Goal: Transaction & Acquisition: Book appointment/travel/reservation

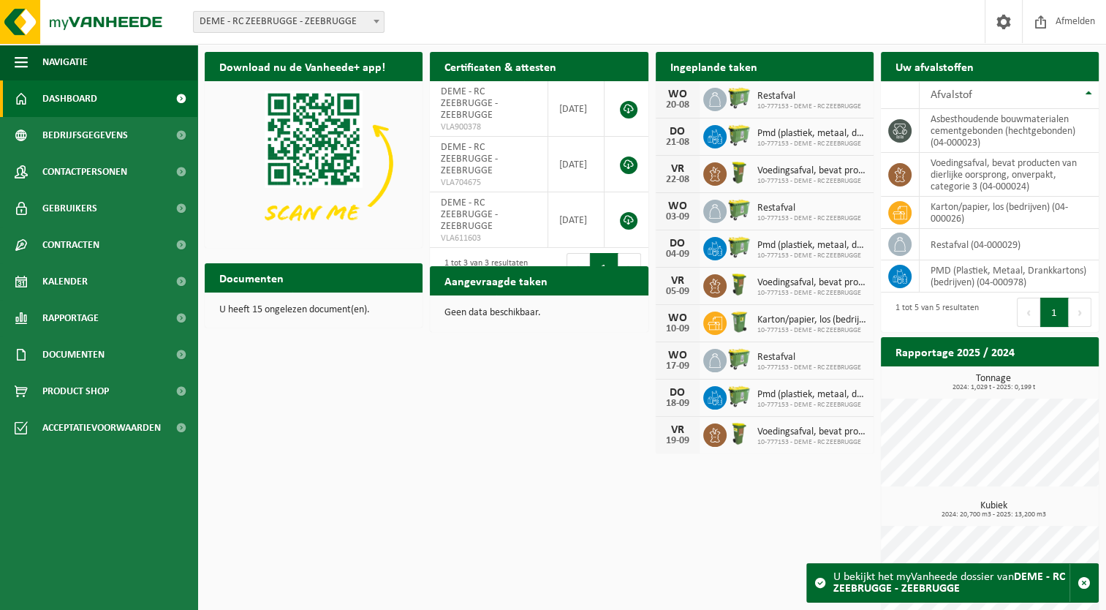
click at [464, 458] on div "Download nu de Vanheede+ app! Verberg Certificaten & attesten Bekijk uw certifi…" at bounding box center [651, 336] width 901 height 583
click at [378, 23] on span at bounding box center [376, 21] width 15 height 19
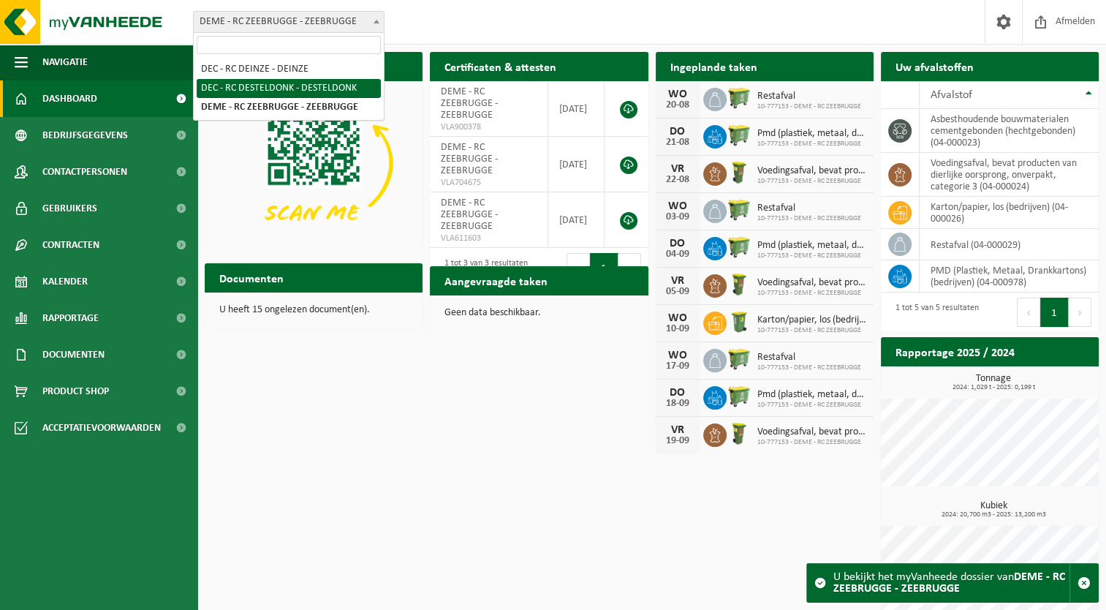
select select "6761"
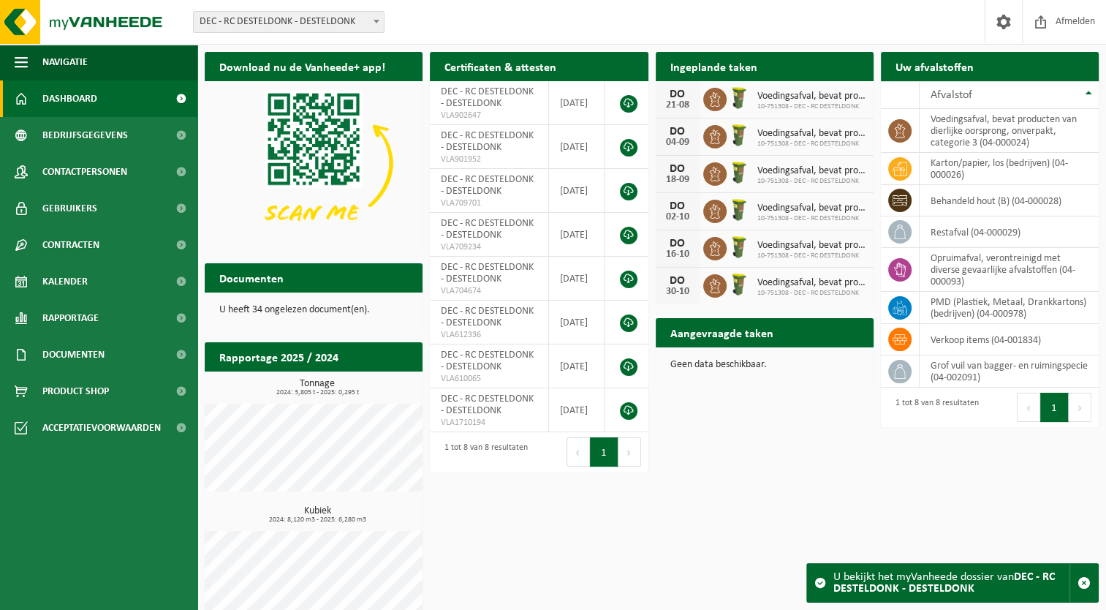
click at [721, 335] on h2 "Aangevraagde taken" at bounding box center [722, 332] width 132 height 29
click at [830, 479] on div "Download nu de Vanheede+ app! Verberg Certificaten & attesten Bekijk uw certifi…" at bounding box center [651, 339] width 901 height 588
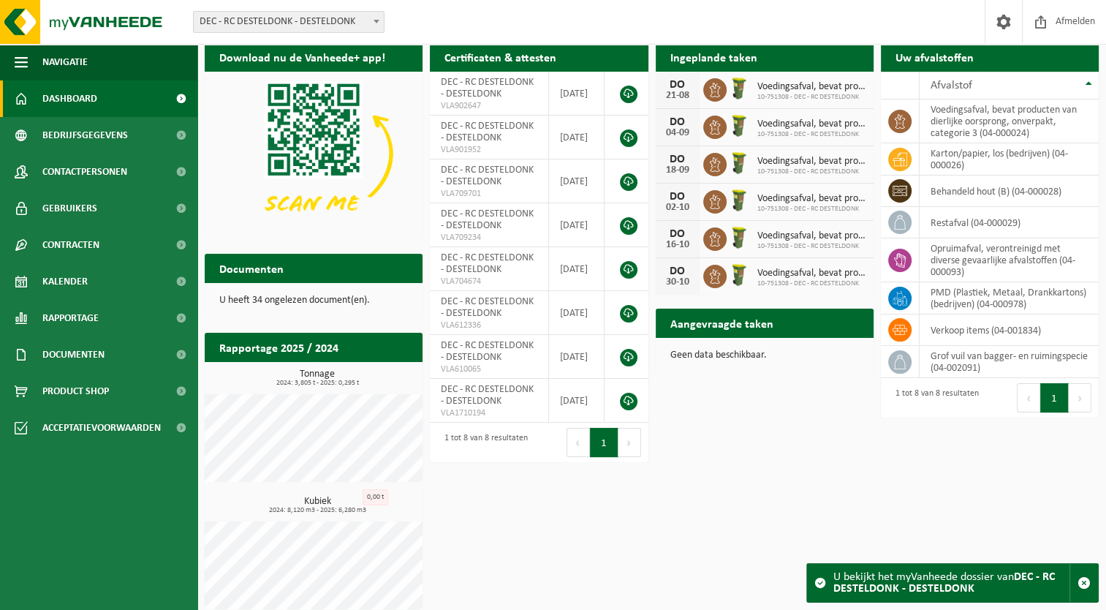
scroll to position [23, 0]
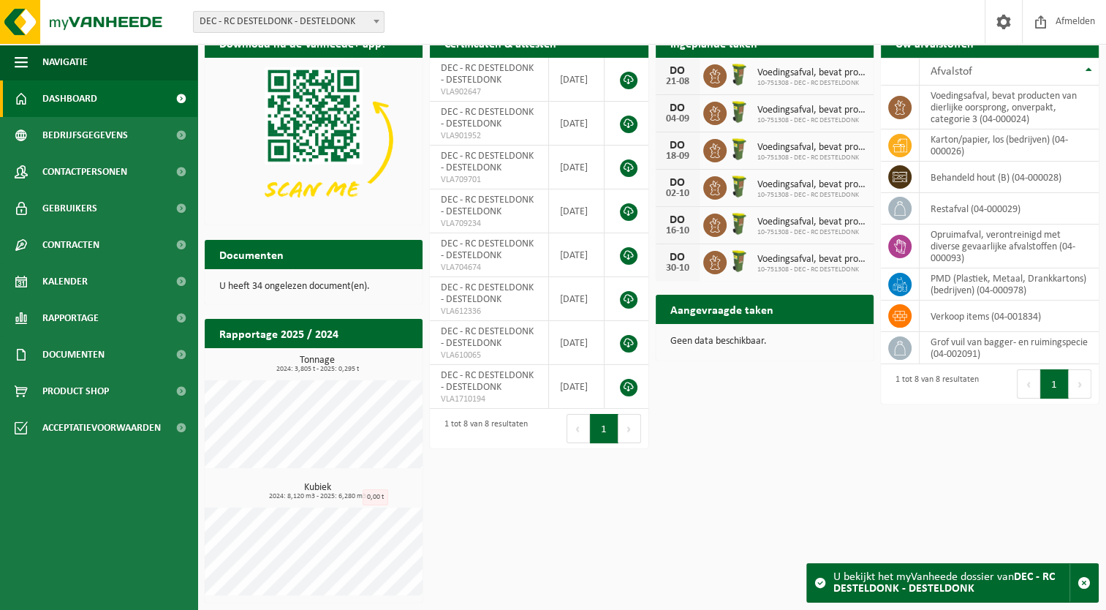
click at [919, 578] on div "U bekijkt het myVanheede dossier van DEC - RC DESTELDONK - DESTELDONK" at bounding box center [951, 583] width 236 height 38
click at [263, 245] on h2 "Documenten" at bounding box center [252, 254] width 94 height 29
click at [319, 77] on img at bounding box center [314, 140] width 218 height 164
click at [374, 19] on span at bounding box center [376, 21] width 15 height 19
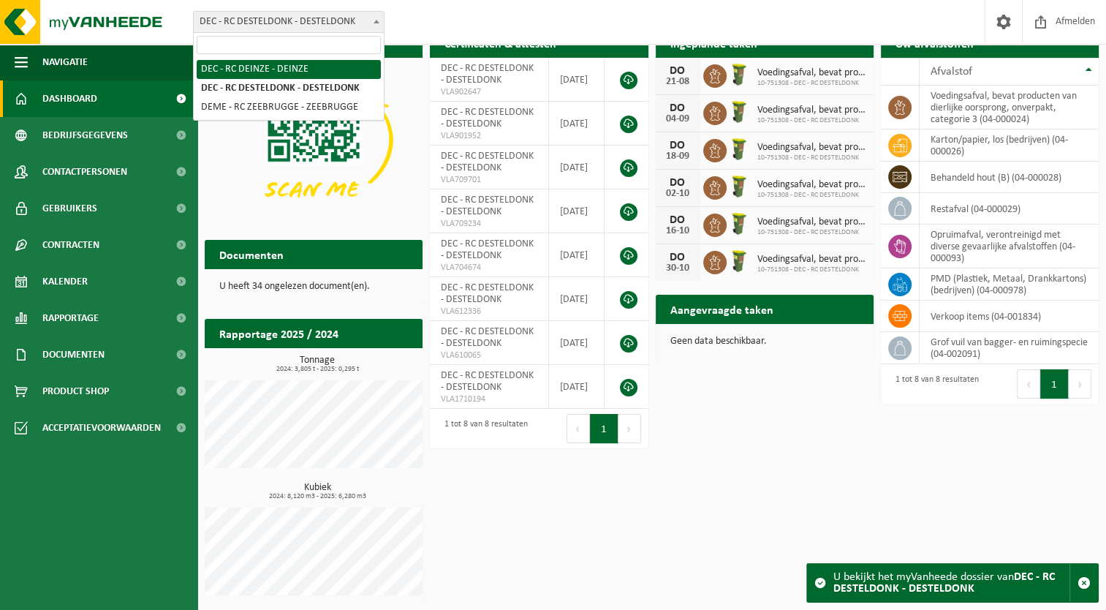
select select "3006"
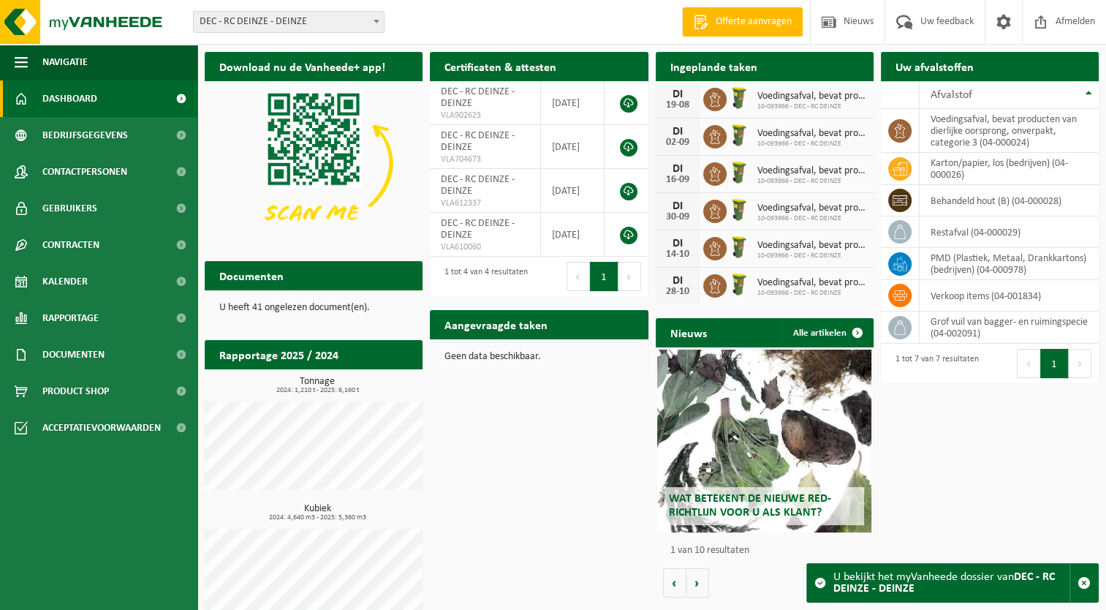
click at [380, 24] on span at bounding box center [376, 21] width 15 height 19
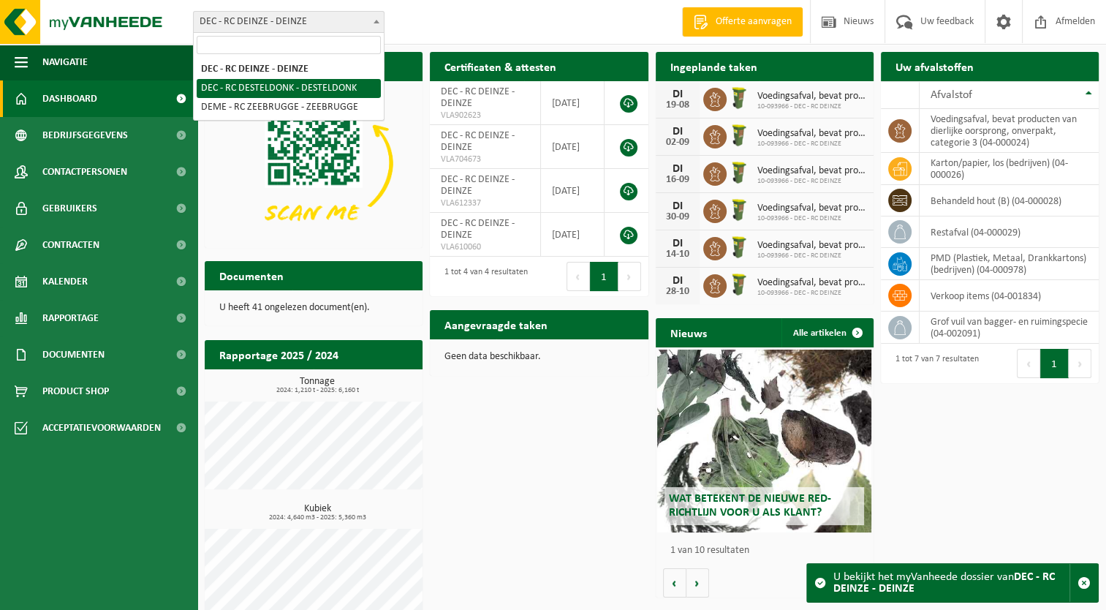
select select "6761"
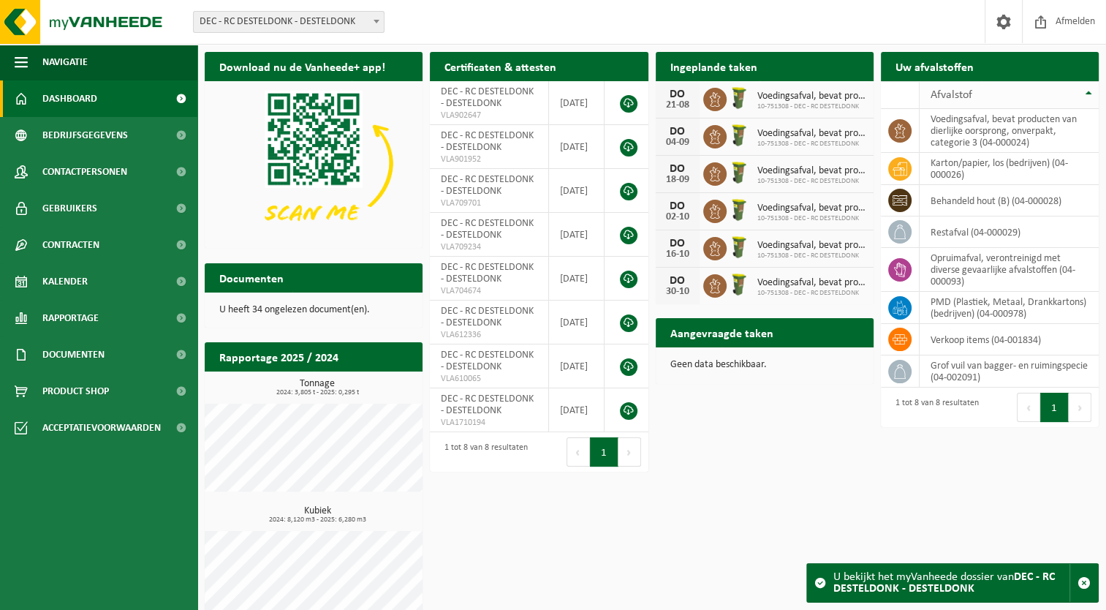
click at [948, 93] on span "Afvalstof" at bounding box center [952, 95] width 42 height 12
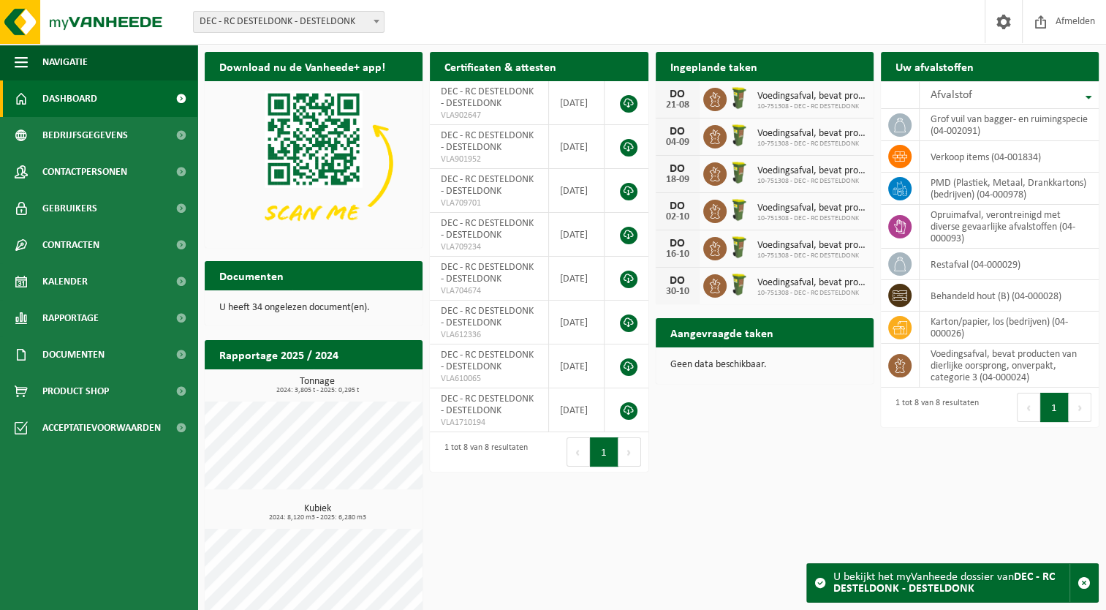
drag, startPoint x: 948, startPoint y: 93, endPoint x: 921, endPoint y: 110, distance: 32.2
click at [933, 94] on span "Afvalstof" at bounding box center [952, 95] width 42 height 12
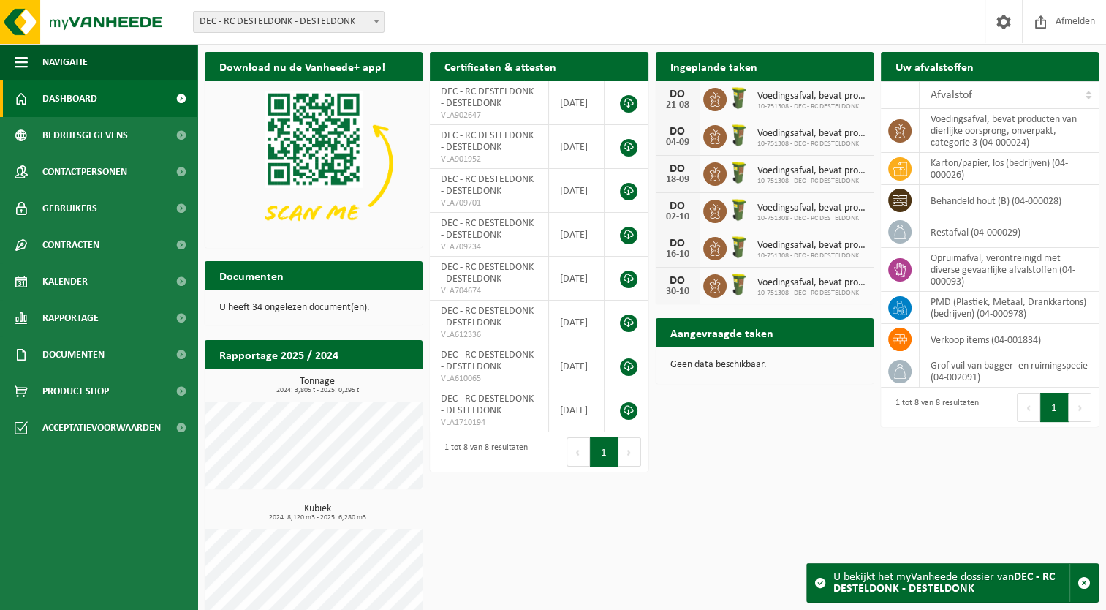
click at [743, 335] on h2 "Aangevraagde taken" at bounding box center [722, 332] width 132 height 29
click at [728, 366] on p "Geen data beschikbaar." at bounding box center [764, 365] width 189 height 10
click at [713, 102] on icon at bounding box center [715, 99] width 15 height 15
click at [83, 347] on span "Documenten" at bounding box center [73, 354] width 62 height 37
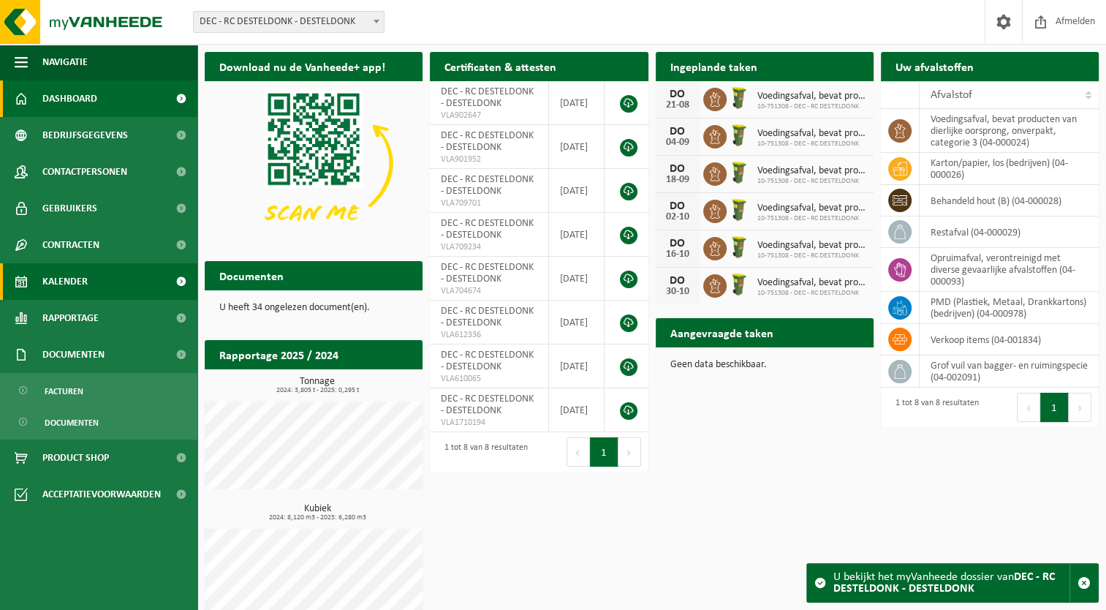
click at [74, 281] on span "Kalender" at bounding box center [64, 281] width 45 height 37
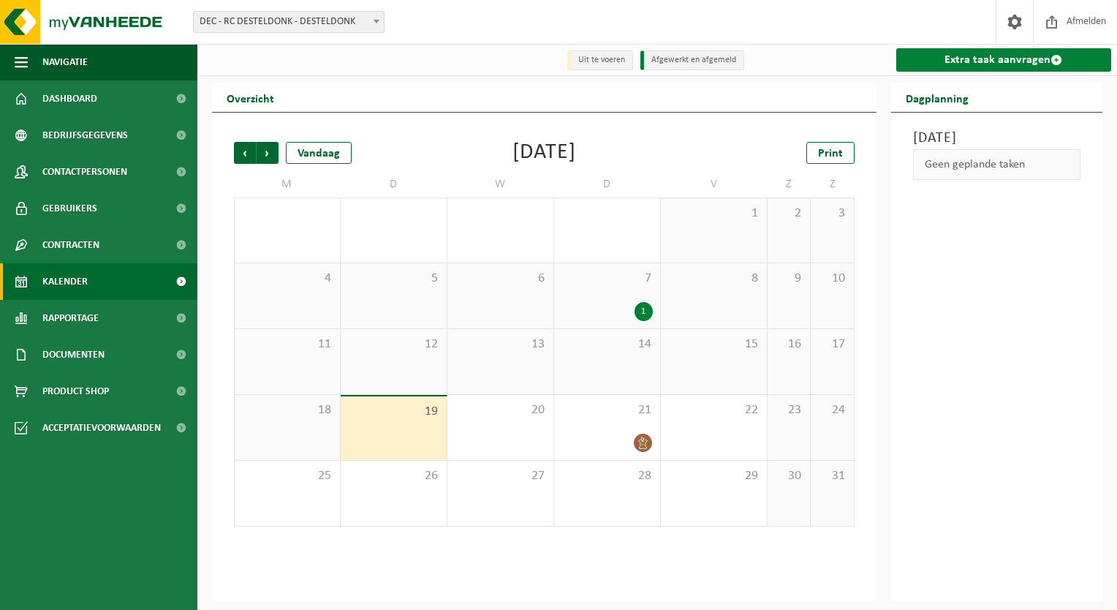
click at [985, 65] on link "Extra taak aanvragen" at bounding box center [1004, 59] width 216 height 23
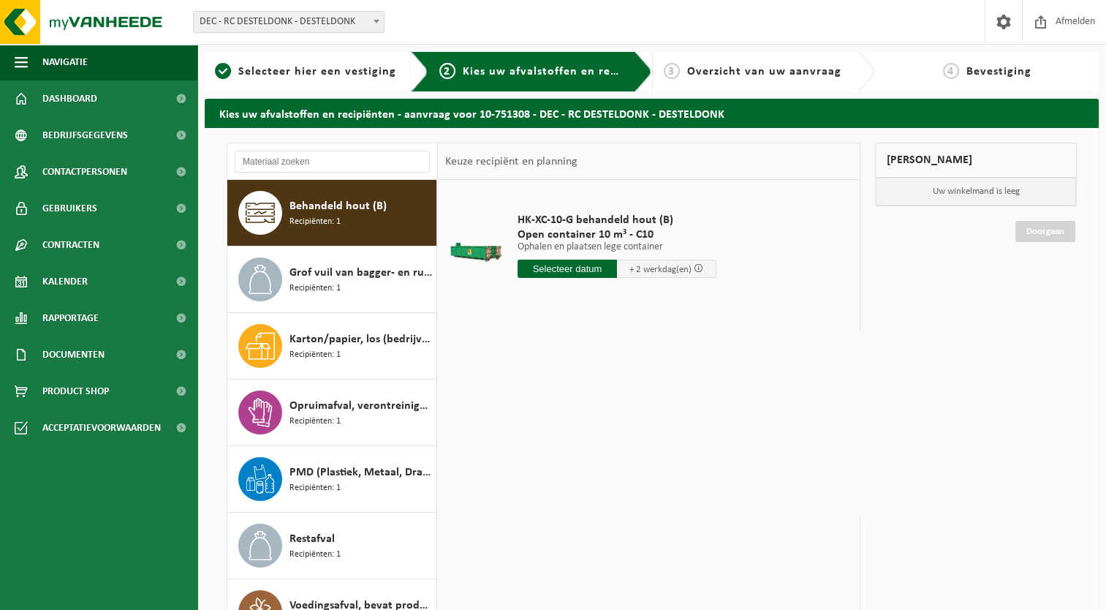
scroll to position [25, 0]
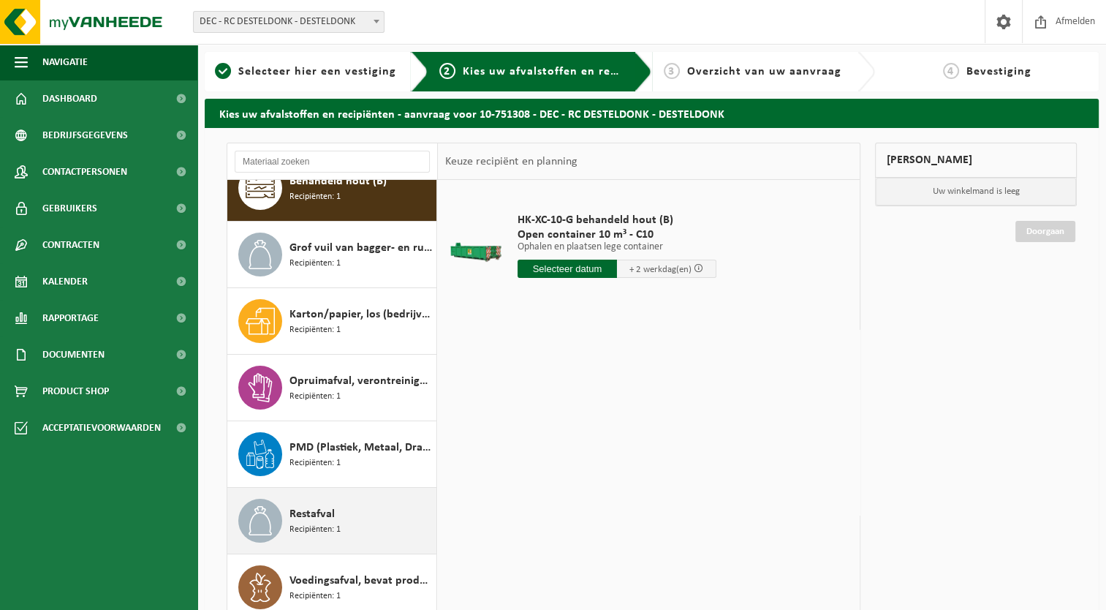
click at [322, 516] on span "Restafval" at bounding box center [311, 514] width 45 height 18
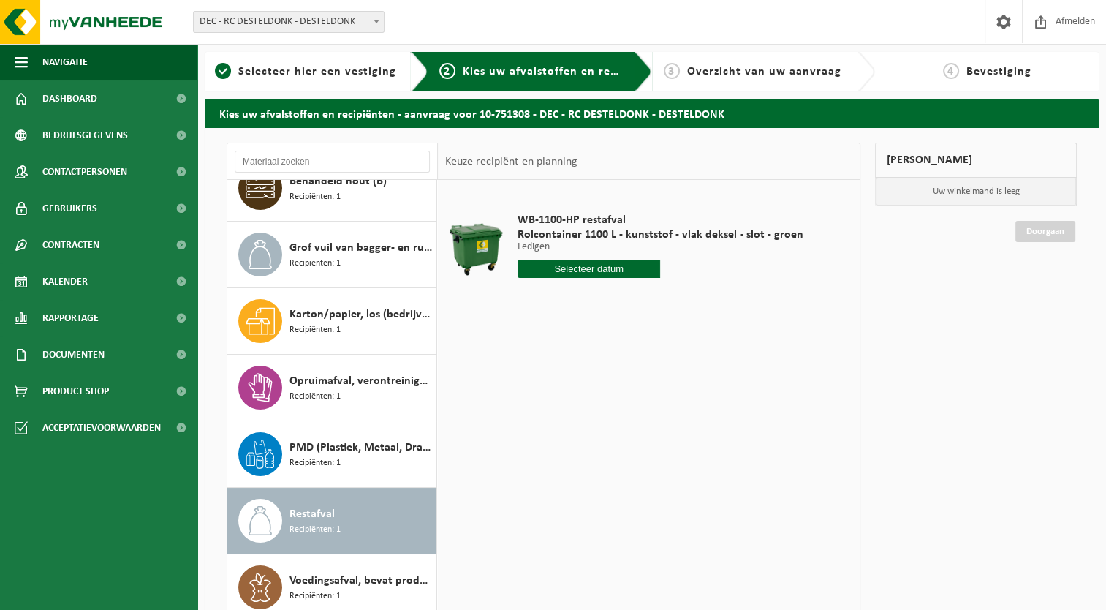
click at [579, 262] on input "text" at bounding box center [589, 269] width 143 height 18
click at [553, 434] on div "26" at bounding box center [557, 444] width 26 height 23
type input "Van [DATE]"
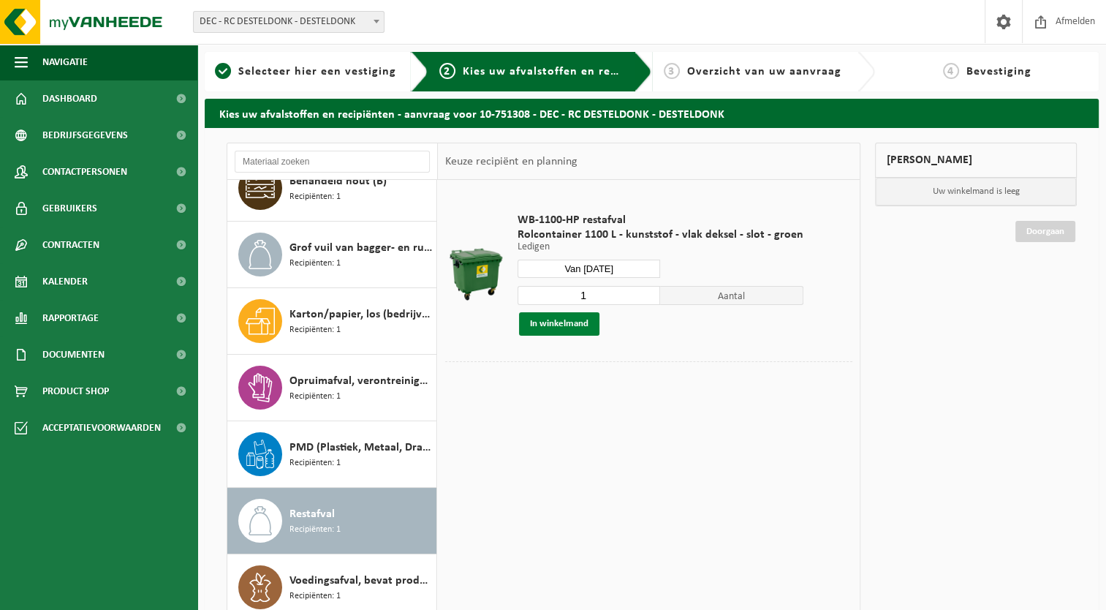
click at [553, 326] on button "In winkelmand" at bounding box center [559, 323] width 80 height 23
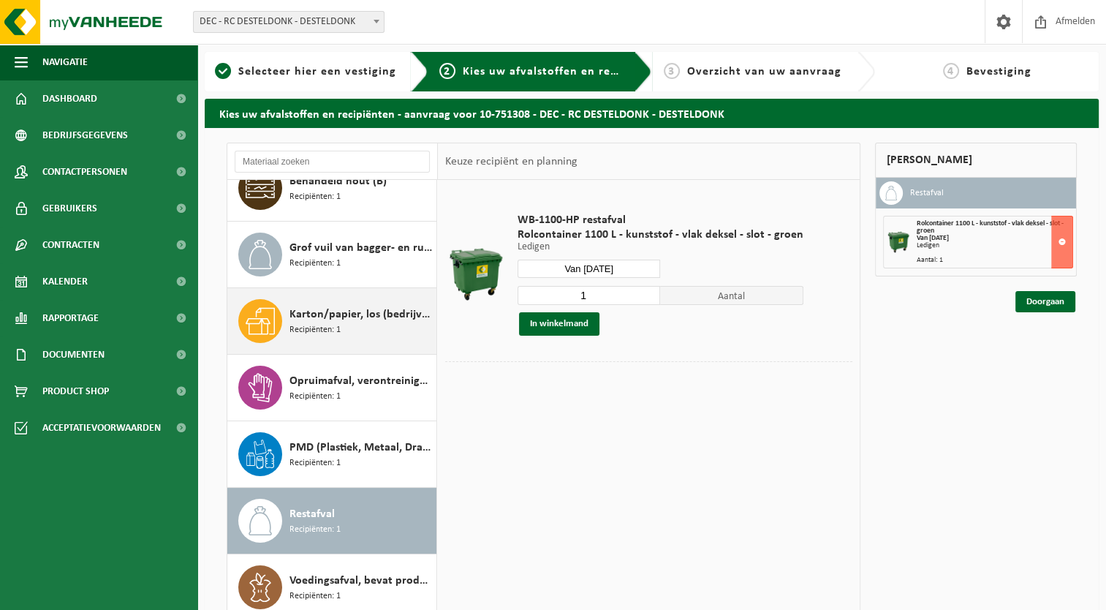
click at [323, 336] on div "Karton/papier, los (bedrijven) Recipiënten: 1" at bounding box center [360, 321] width 143 height 44
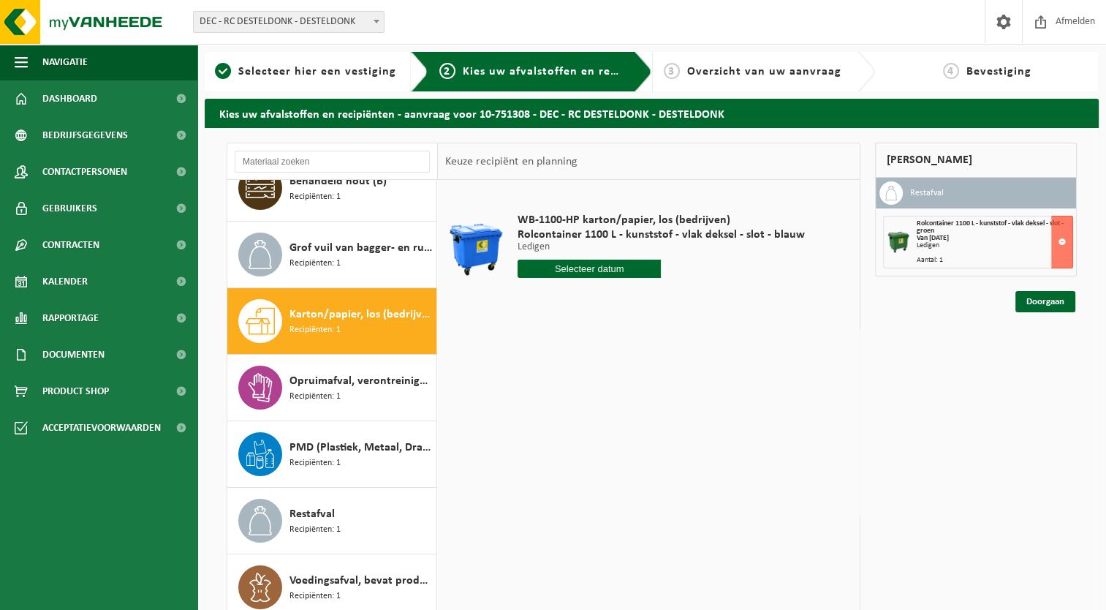
click at [570, 270] on input "text" at bounding box center [590, 269] width 144 height 18
click at [553, 447] on div "26" at bounding box center [557, 444] width 26 height 23
type input "Van [DATE]"
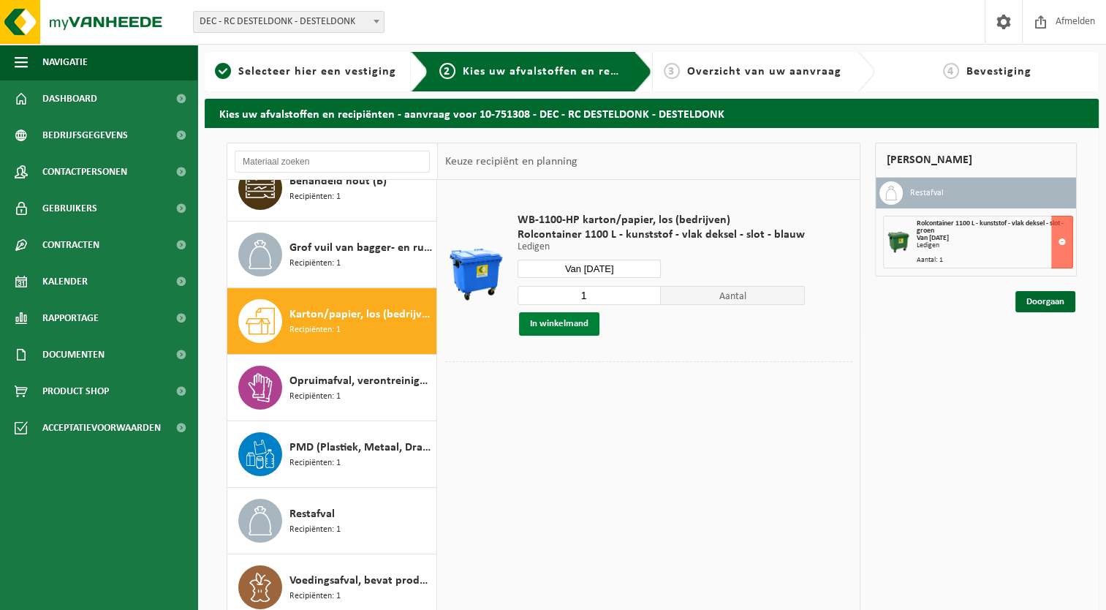
click at [576, 328] on button "In winkelmand" at bounding box center [559, 323] width 80 height 23
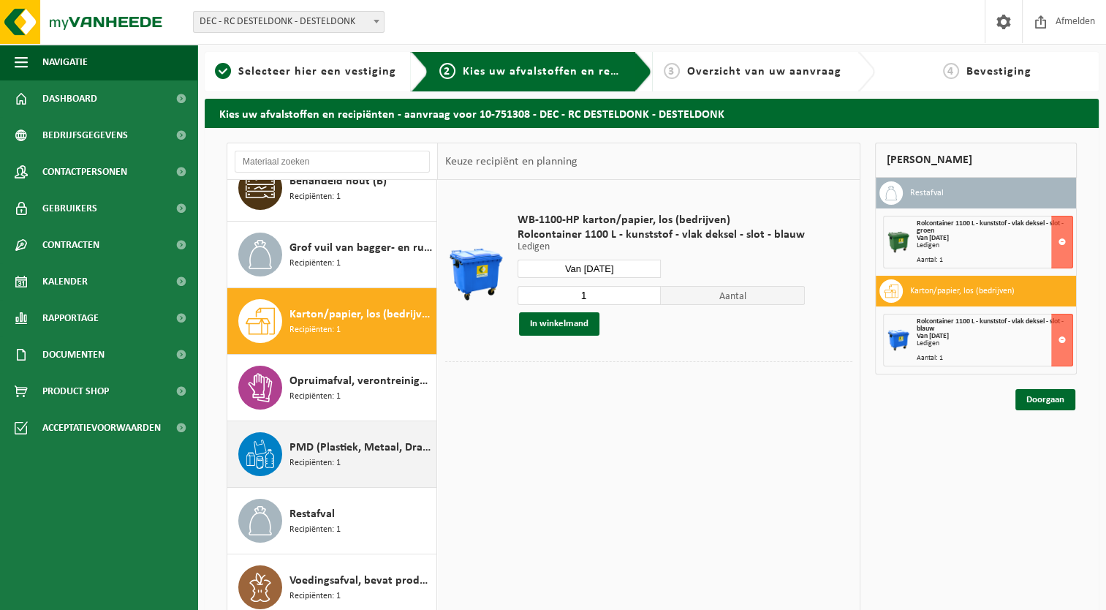
click at [319, 453] on span "PMD (Plastiek, Metaal, Drankkartons) (bedrijven)" at bounding box center [360, 448] width 143 height 18
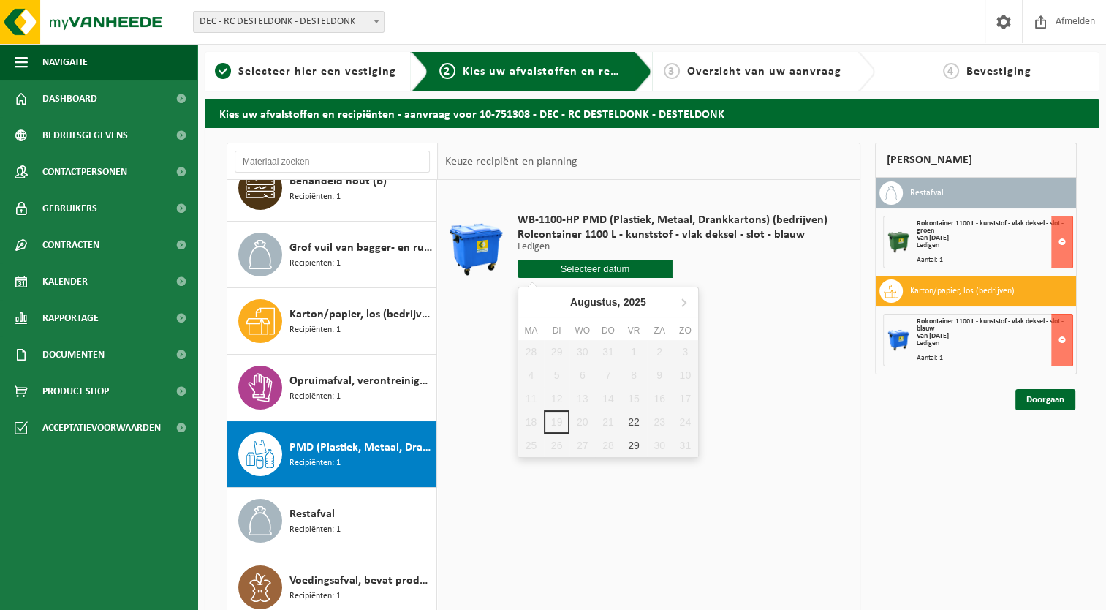
click at [584, 262] on input "text" at bounding box center [595, 269] width 155 height 18
click at [629, 420] on div "22" at bounding box center [634, 421] width 26 height 23
type input "Van [DATE]"
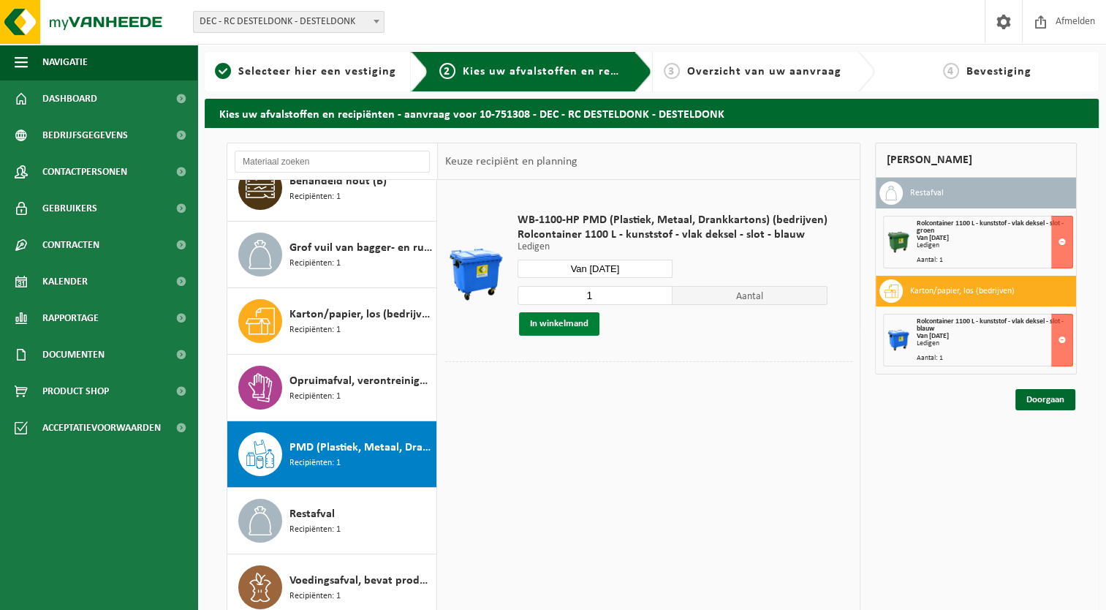
click at [576, 322] on button "In winkelmand" at bounding box center [559, 323] width 80 height 23
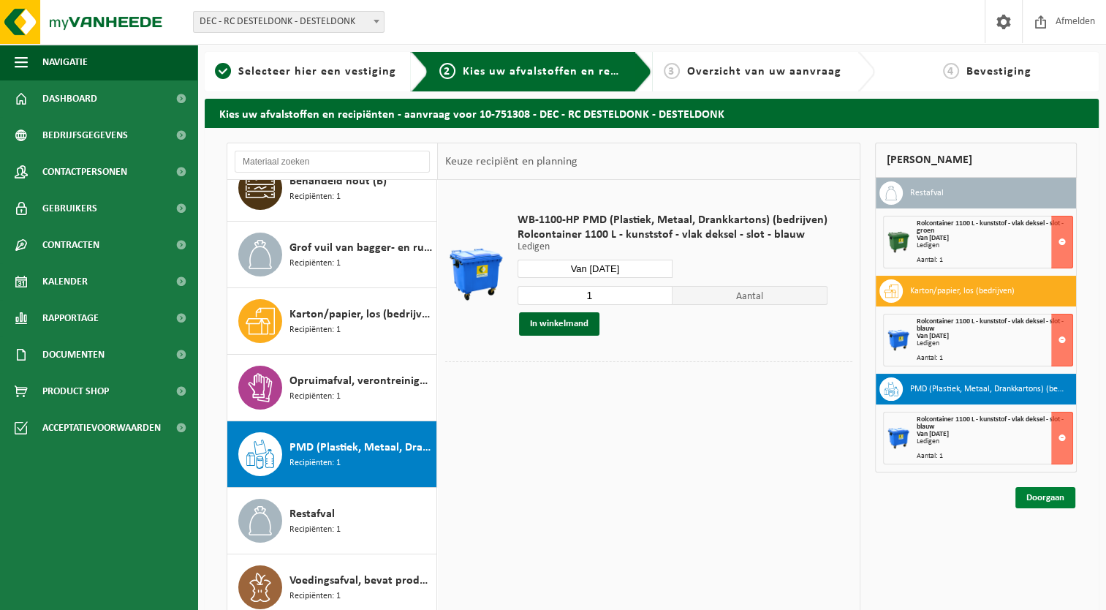
click at [1029, 495] on link "Doorgaan" at bounding box center [1045, 497] width 60 height 21
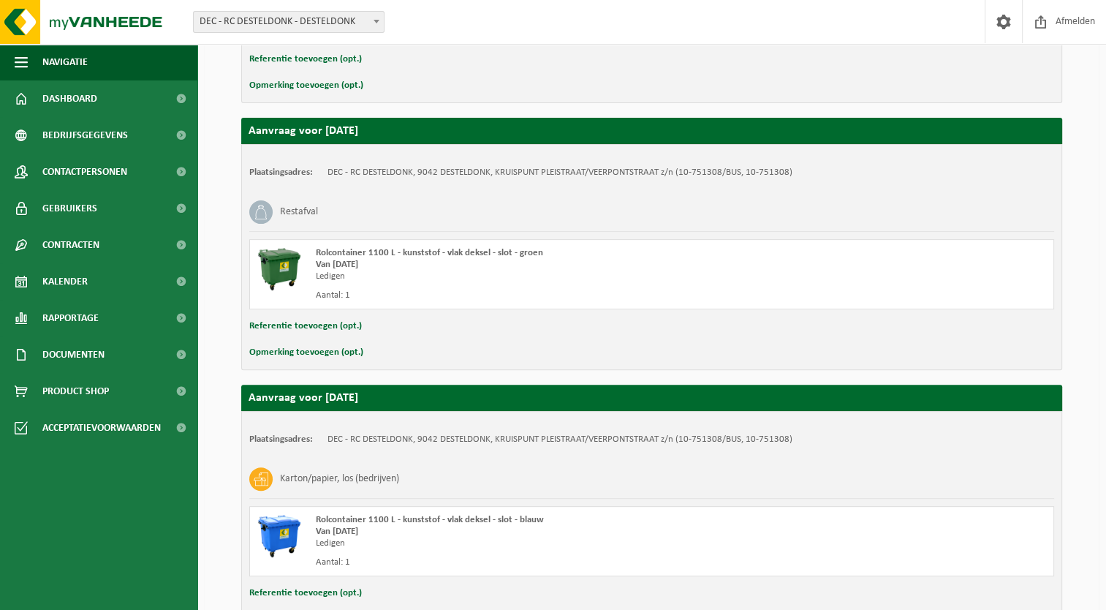
scroll to position [548, 0]
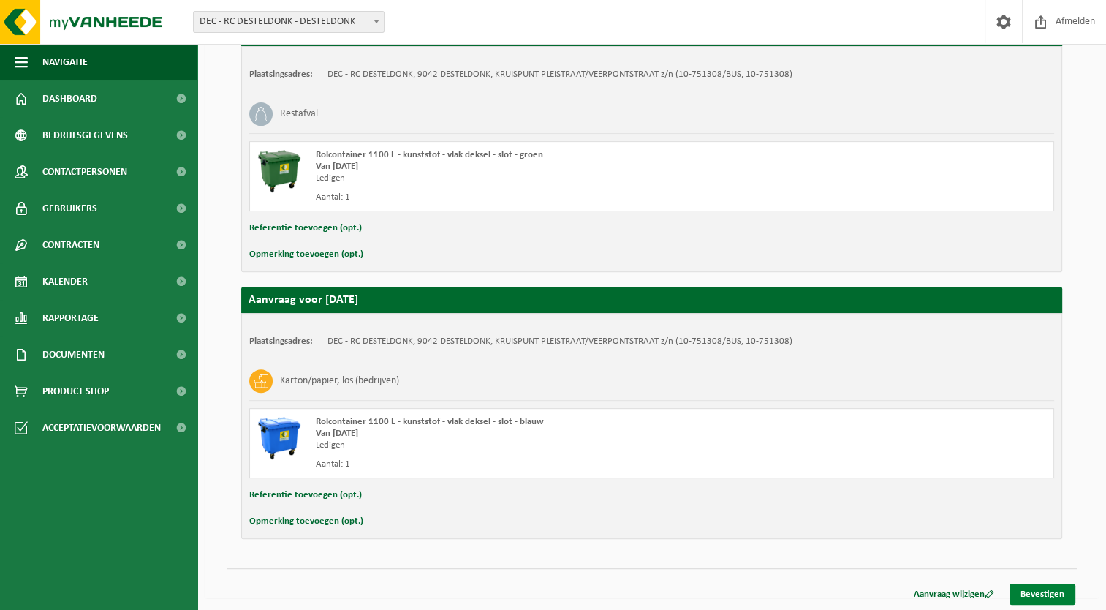
click at [1033, 592] on link "Bevestigen" at bounding box center [1043, 593] width 66 height 21
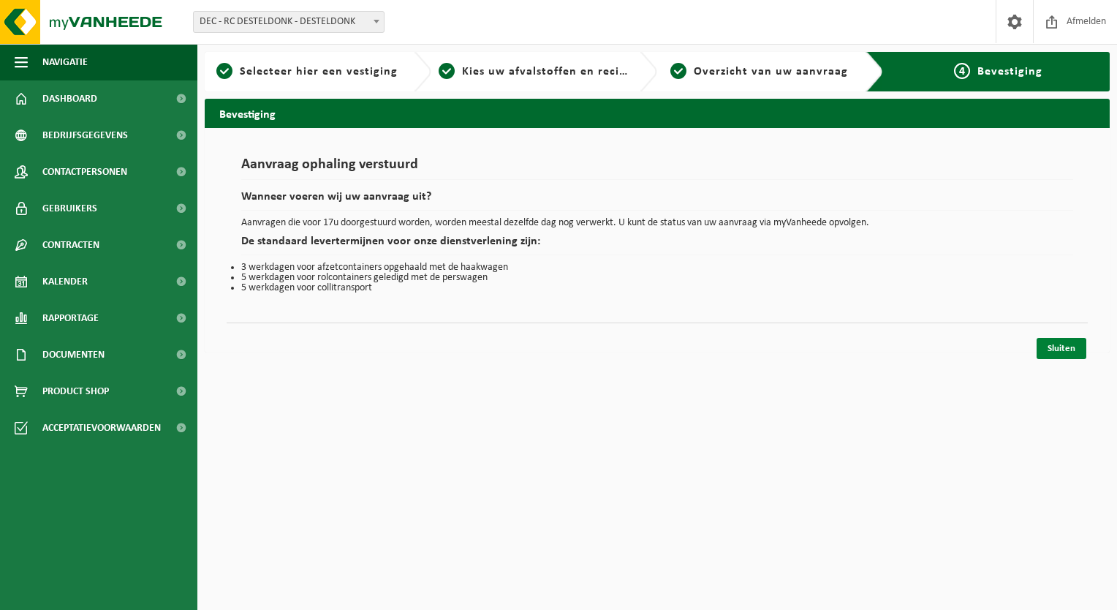
click at [1055, 348] on link "Sluiten" at bounding box center [1062, 348] width 50 height 21
